Goal: Task Accomplishment & Management: Use online tool/utility

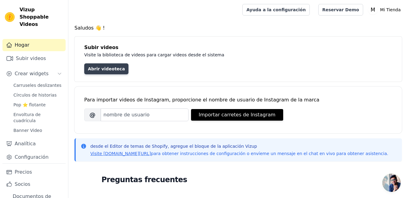
click at [108, 73] on link "Abrir videoteca" at bounding box center [106, 68] width 44 height 11
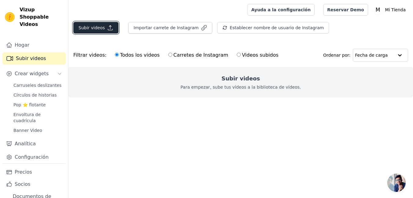
click at [101, 27] on font "Subir videos" at bounding box center [91, 28] width 26 height 6
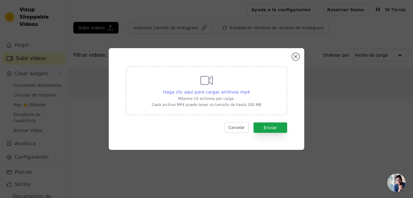
click at [201, 93] on span "Haga clic aquí para cargar archivos mp4" at bounding box center [206, 92] width 87 height 5
click at [249, 89] on input "Haga clic aquí para cargar archivos mp4 Máximo 10 archivos por carga. Cada arch…" at bounding box center [249, 89] width 0 height 0
type input "C:\fakepath\PinDown.io_@PetFindz_1759324092.mp4"
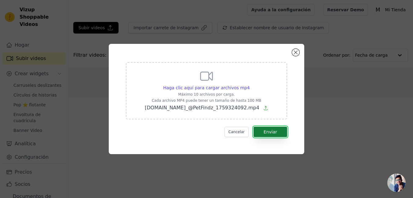
click at [279, 129] on button "Enviar" at bounding box center [270, 132] width 34 height 10
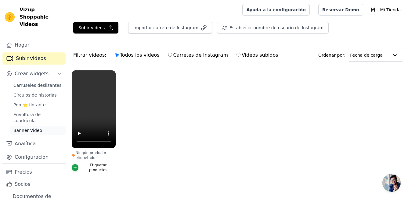
click at [39, 126] on link "Banner Video" at bounding box center [38, 130] width 56 height 9
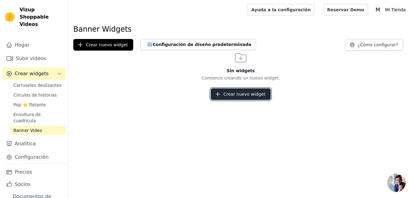
click at [234, 96] on font "Crear nuevo widget" at bounding box center [244, 94] width 42 height 6
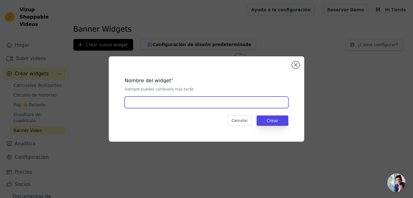
click at [161, 106] on input "text" at bounding box center [207, 103] width 164 height 12
type input "banner video"
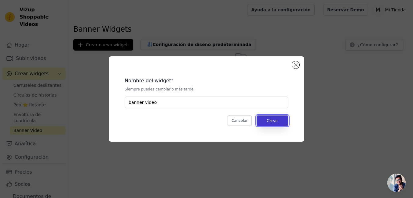
click at [265, 119] on button "Crear" at bounding box center [272, 121] width 32 height 10
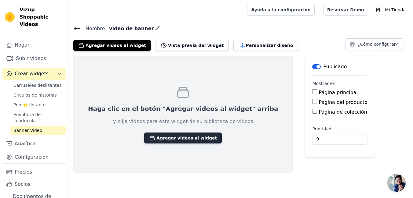
click at [156, 136] on font "Agregar videos al widget" at bounding box center [186, 138] width 60 height 6
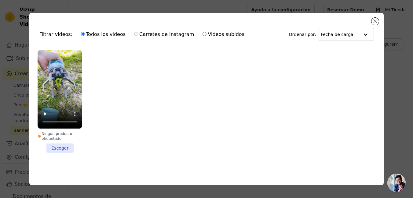
click at [58, 148] on li "Ningún producto etiquetado Escoger" at bounding box center [60, 101] width 45 height 103
click at [0, 0] on input "Ningún producto etiquetado Escoger" at bounding box center [0, 0] width 0 height 0
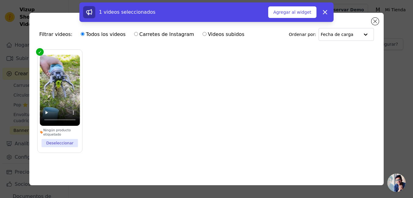
click at [378, 20] on div "1 videos seleccionados Agregar al widget Despedir" at bounding box center [206, 13] width 413 height 22
click at [376, 20] on div "1 videos seleccionados Agregar al widget Despedir" at bounding box center [206, 13] width 413 height 22
click at [302, 12] on font "Agregar al widget" at bounding box center [292, 12] width 38 height 6
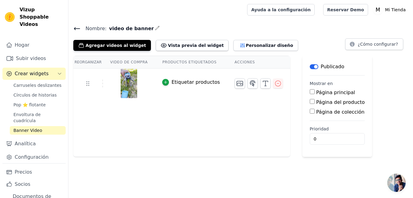
click at [193, 151] on div "Reorganizar Video de compra Productos etiquetados Acciones Etiquetar productos" at bounding box center [181, 106] width 217 height 101
click at [168, 45] on font "Vista previa del widget" at bounding box center [196, 45] width 56 height 6
click at [245, 44] on font "Personalizar diseño" at bounding box center [268, 45] width 47 height 6
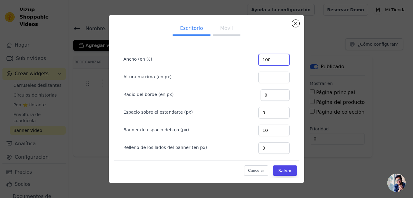
drag, startPoint x: 264, startPoint y: 60, endPoint x: 246, endPoint y: 61, distance: 18.0
click at [246, 61] on div "Ancho (en %) 100" at bounding box center [206, 59] width 166 height 13
type input "5"
type input "4"
type input "35"
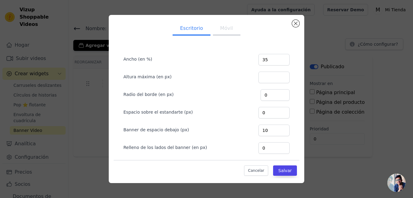
click at [204, 43] on form "Ancho (en %) 35 Altura máxima (en px) Radio del borde (en px) 0 Espacio sobre e…" at bounding box center [206, 121] width 176 height 156
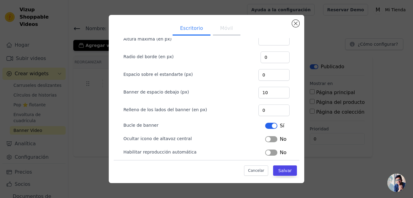
scroll to position [44, 0]
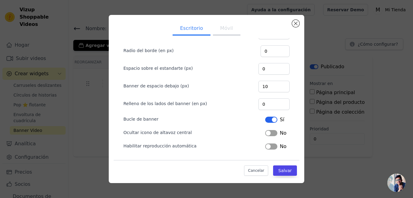
click at [265, 134] on button "Etiqueta" at bounding box center [271, 133] width 12 height 6
click at [265, 147] on button "Etiqueta" at bounding box center [271, 147] width 12 height 6
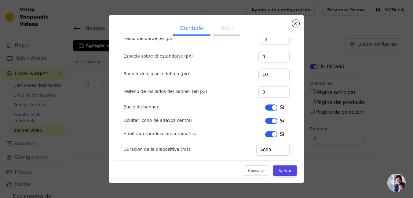
scroll to position [62, 0]
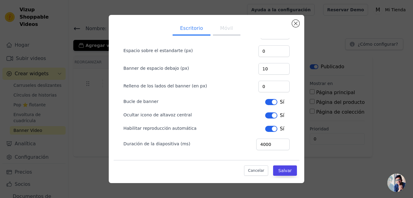
click at [218, 31] on button "Móvil" at bounding box center [226, 28] width 27 height 13
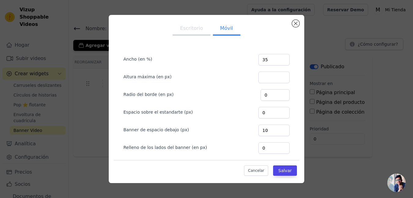
click at [276, 165] on div "Cancelar Salvar" at bounding box center [207, 169] width 186 height 18
click at [276, 174] on button "Salvar" at bounding box center [285, 171] width 24 height 10
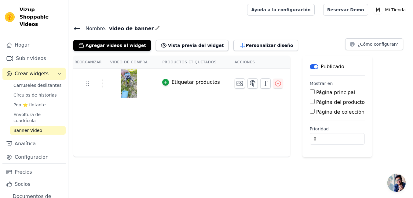
click at [310, 102] on input "Página del producto" at bounding box center [312, 101] width 5 height 5
checkbox input "true"
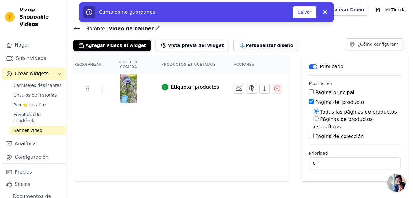
click at [313, 120] on input "Páginas de productos específicos" at bounding box center [315, 118] width 5 height 5
radio input "true"
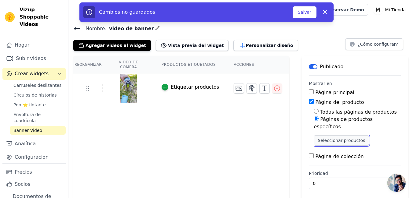
click at [317, 136] on button "Seleccionar productos" at bounding box center [340, 141] width 55 height 10
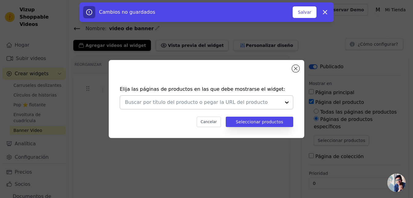
click at [288, 105] on div at bounding box center [287, 102] width 12 height 13
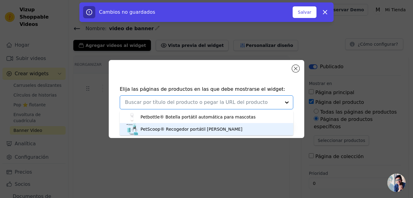
click at [177, 129] on div "PetScoop® Recogedor portátil de popó" at bounding box center [191, 129] width 102 height 6
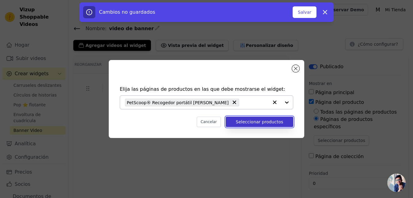
click at [252, 122] on button "Seleccionar productos" at bounding box center [259, 122] width 67 height 10
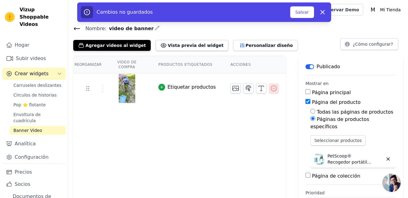
click at [270, 85] on icon "button" at bounding box center [273, 88] width 7 height 7
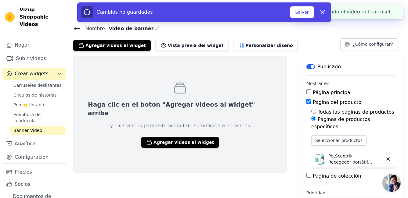
click at [80, 26] on icon at bounding box center [76, 28] width 7 height 7
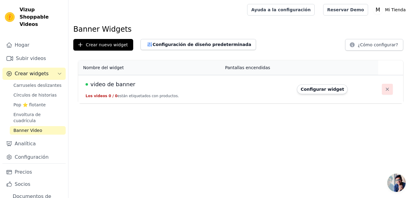
click at [386, 87] on icon "button" at bounding box center [387, 89] width 6 height 6
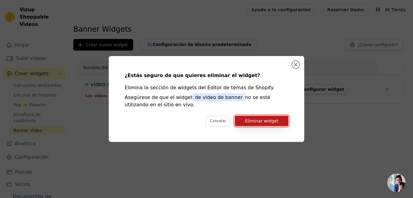
click at [284, 120] on button "Eliminar widget" at bounding box center [261, 121] width 53 height 10
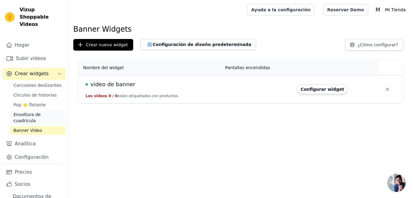
click at [30, 113] on span "Envoltura de cuadrícula" at bounding box center [37, 118] width 49 height 12
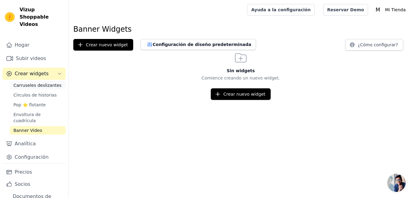
click at [41, 82] on span "Carruseles deslizantes" at bounding box center [37, 85] width 48 height 6
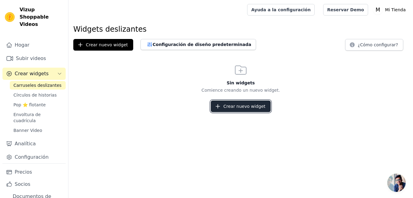
click at [231, 109] on font "Crear nuevo widget" at bounding box center [244, 106] width 42 height 6
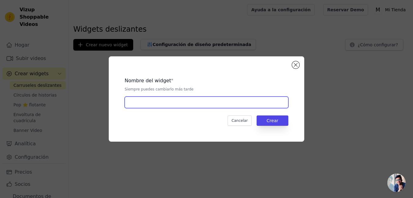
click at [159, 108] on input "text" at bounding box center [207, 103] width 164 height 12
type input "video"
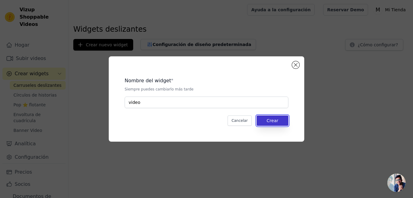
click at [270, 121] on button "Crear" at bounding box center [272, 121] width 32 height 10
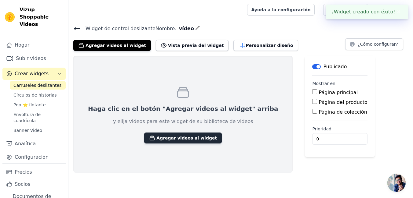
click at [159, 140] on font "Agregar videos al widget" at bounding box center [186, 138] width 60 height 6
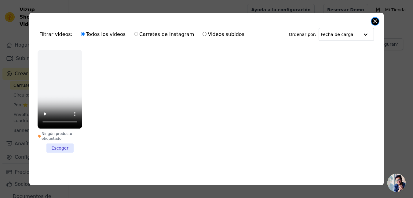
click at [377, 22] on button "Cerrar modal" at bounding box center [374, 21] width 7 height 7
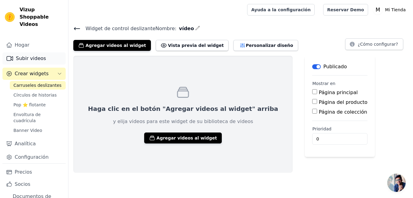
drag, startPoint x: 29, startPoint y: 49, endPoint x: 33, endPoint y: 52, distance: 4.5
click at [29, 55] on font "Subir videos" at bounding box center [31, 58] width 30 height 7
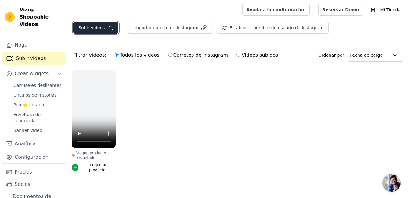
click at [107, 27] on icon "button" at bounding box center [110, 28] width 6 height 6
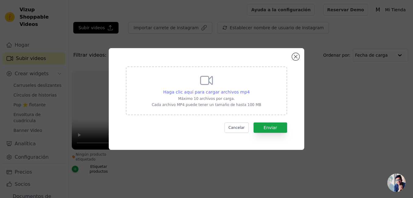
click at [197, 93] on span "Haga clic aquí para cargar archivos mp4" at bounding box center [206, 92] width 87 height 5
click at [249, 89] on input "Haga clic aquí para cargar archivos mp4 Máximo 10 archivos por carga. Cada arch…" at bounding box center [249, 89] width 0 height 0
click at [219, 93] on span "Haga clic aquí para cargar archivos mp4" at bounding box center [206, 92] width 87 height 5
click at [249, 89] on input "Haga clic aquí para cargar archivos mp4 Máximo 10 archivos por carga. Cada arch…" at bounding box center [249, 89] width 0 height 0
type input "C:\fakepath\PinDown.io_@ehallmark_co_1759324131.mp4"
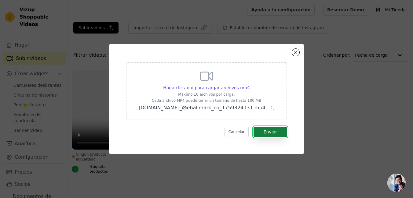
click at [271, 133] on font "Enviar" at bounding box center [269, 132] width 13 height 5
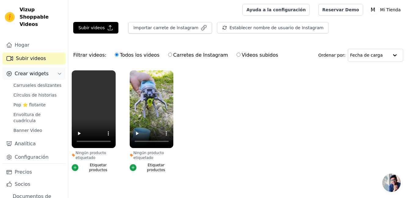
click at [32, 70] on span "Crear widgets" at bounding box center [32, 73] width 34 height 7
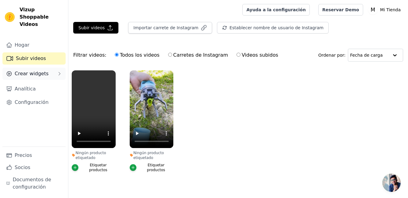
click at [32, 70] on span "Crear widgets" at bounding box center [32, 73] width 34 height 7
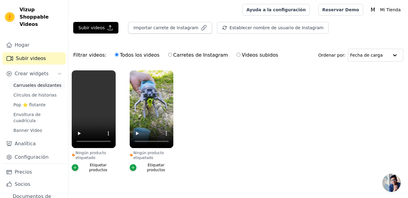
click at [30, 82] on span "Carruseles deslizantes" at bounding box center [37, 85] width 48 height 6
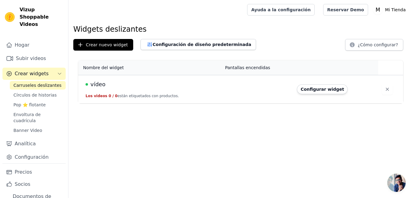
click at [108, 86] on div "vídeo" at bounding box center [151, 84] width 132 height 9
click at [97, 86] on span "vídeo" at bounding box center [97, 84] width 15 height 9
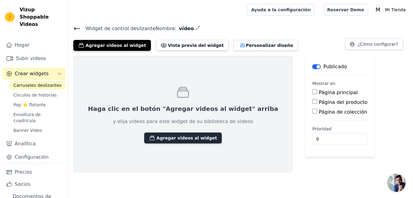
click at [156, 138] on font "Agregar videos al widget" at bounding box center [186, 138] width 60 height 6
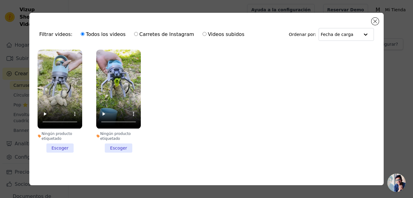
click at [62, 149] on li "Ningún producto etiquetado Escoger" at bounding box center [60, 101] width 45 height 103
click at [0, 0] on input "Ningún producto etiquetado Escoger" at bounding box center [0, 0] width 0 height 0
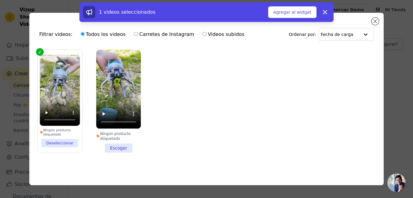
click at [118, 146] on li "Ningún producto etiquetado Escoger" at bounding box center [118, 101] width 45 height 103
click at [0, 0] on input "Ningún producto etiquetado Escoger" at bounding box center [0, 0] width 0 height 0
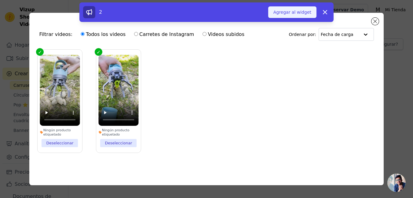
click at [296, 10] on font "Agregar al widget" at bounding box center [292, 12] width 38 height 6
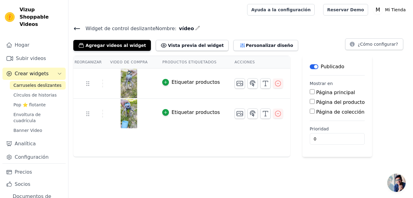
click at [310, 102] on input "Página del producto" at bounding box center [312, 101] width 5 height 5
checkbox input "true"
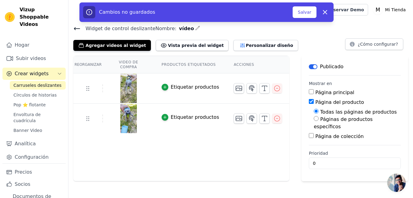
click at [313, 121] on input "Páginas de productos específicos" at bounding box center [315, 118] width 5 height 5
radio input "true"
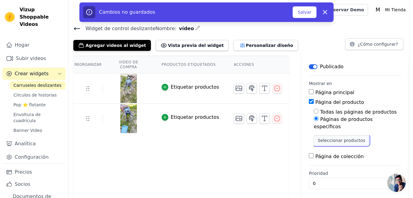
click at [313, 136] on button "Seleccionar productos" at bounding box center [340, 141] width 55 height 10
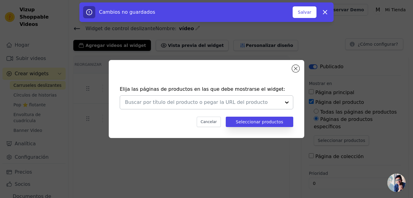
click at [288, 101] on div at bounding box center [287, 102] width 12 height 13
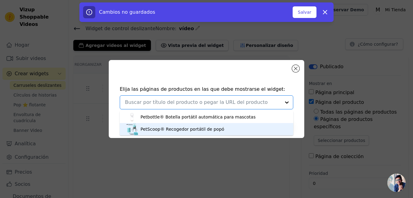
click at [173, 129] on div "PetScoop® Recogedor portátil de popó" at bounding box center [182, 129] width 84 height 6
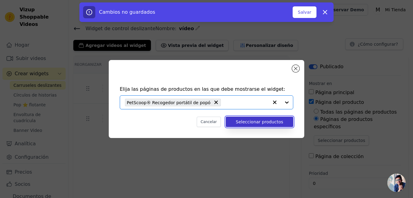
click at [272, 117] on button "Seleccionar productos" at bounding box center [259, 122] width 67 height 10
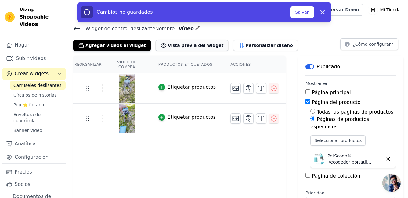
click at [181, 45] on font "Vista previa del widget" at bounding box center [196, 45] width 56 height 6
